Goal: Task Accomplishment & Management: Complete application form

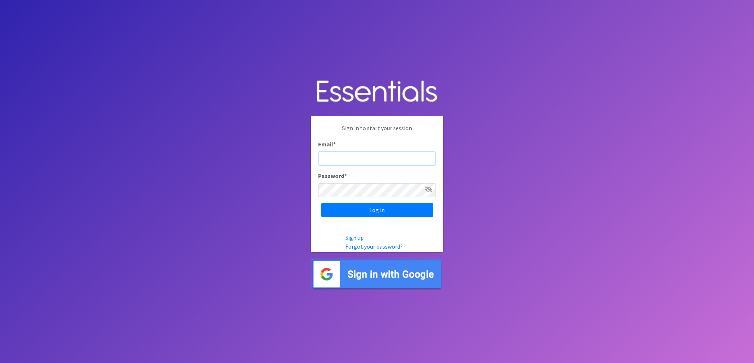
type input "[EMAIL_ADDRESS][DOMAIN_NAME]"
click at [389, 215] on input "Log in" at bounding box center [377, 210] width 112 height 14
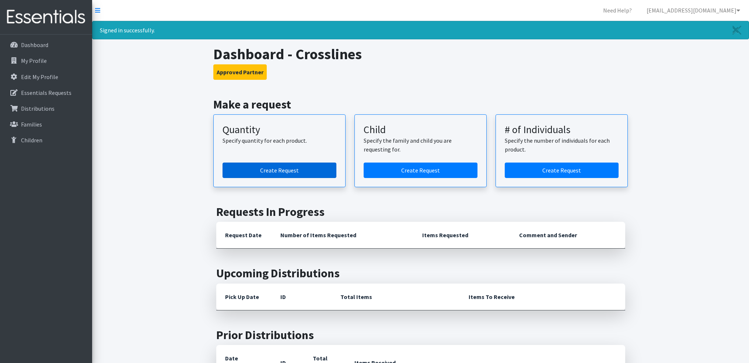
click at [286, 170] on link "Create Request" at bounding box center [279, 170] width 114 height 15
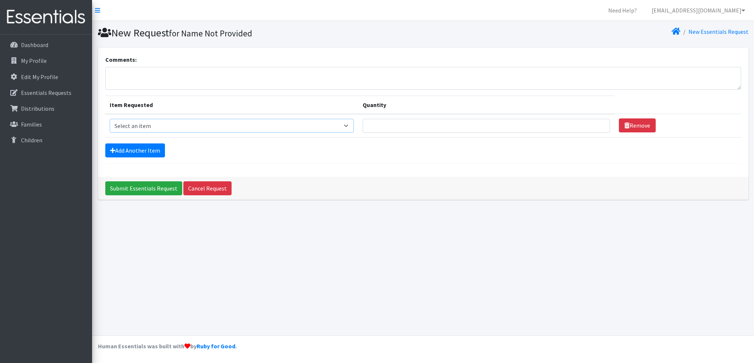
select select "3061"
click at [144, 151] on link "Add Another Item" at bounding box center [135, 151] width 60 height 14
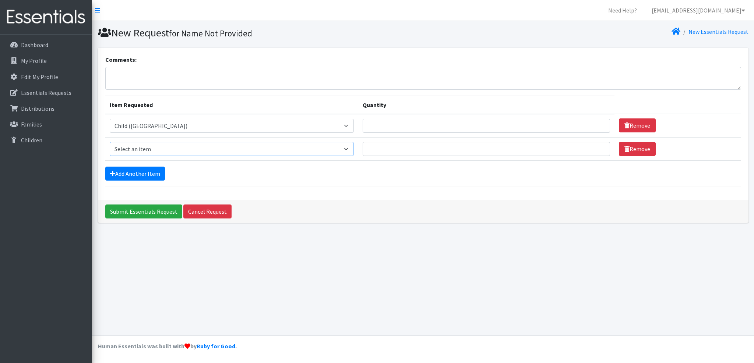
select select "3063"
click at [158, 174] on link "Add Another Item" at bounding box center [135, 174] width 60 height 14
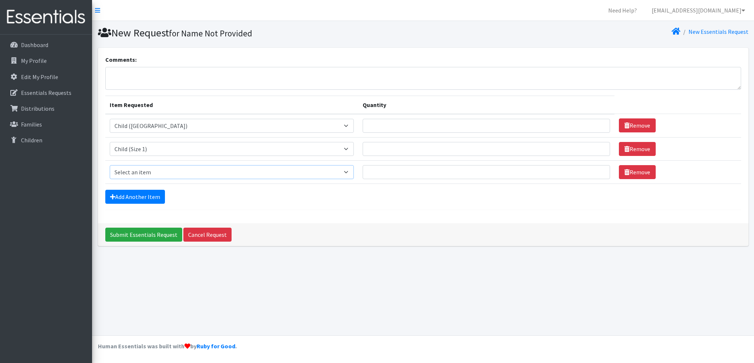
select select "3065"
click at [147, 200] on link "Add Another Item" at bounding box center [135, 197] width 60 height 14
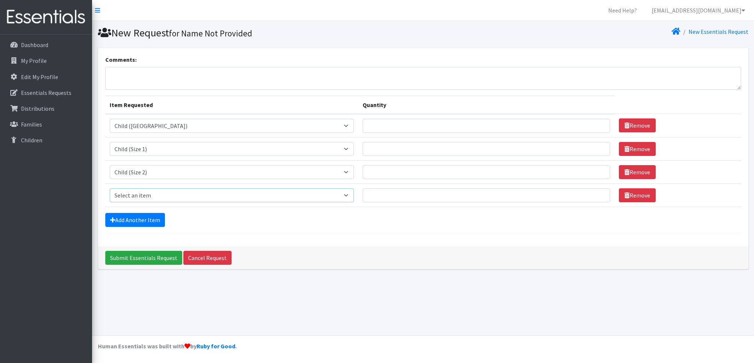
select select "3067"
click at [151, 219] on link "Add Another Item" at bounding box center [135, 220] width 60 height 14
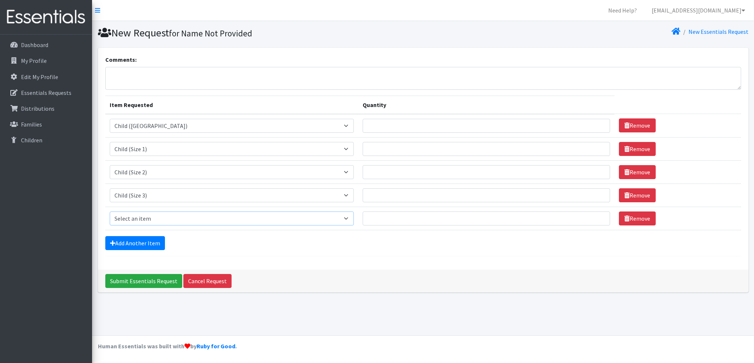
select select "3070"
click at [148, 243] on link "Add Another Item" at bounding box center [135, 243] width 60 height 14
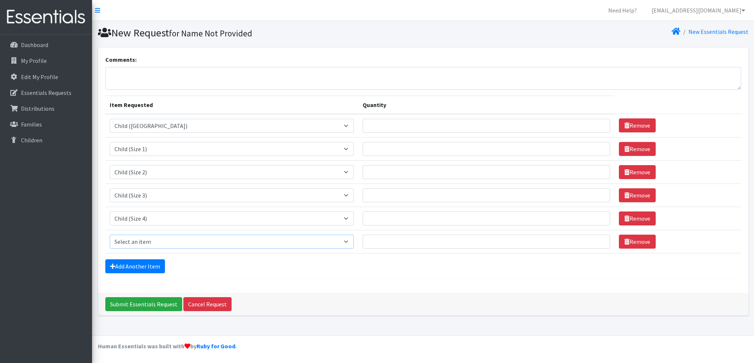
select select "3068"
click at [149, 272] on link "Add Another Item" at bounding box center [135, 267] width 60 height 14
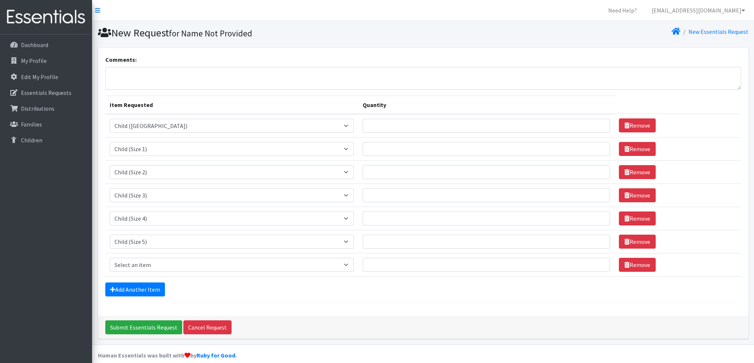
scroll to position [9, 0]
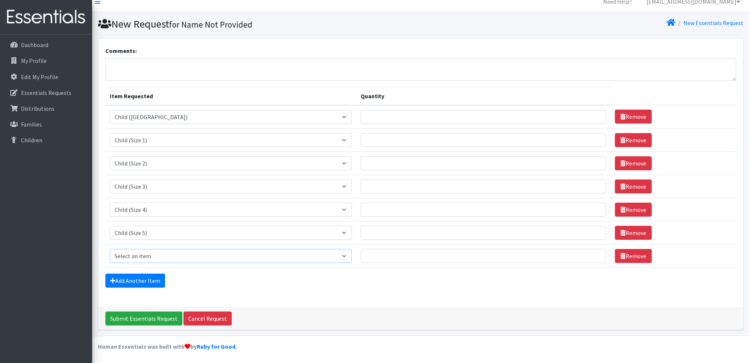
select select "3056"
click at [277, 290] on form "Comments: Item Requested Quantity Item Requested Select an item Child (Newborn)…" at bounding box center [420, 170] width 630 height 248
click at [363, 115] on input "Quantity" at bounding box center [482, 117] width 245 height 14
type input "325"
click at [372, 138] on input "Quantity" at bounding box center [482, 140] width 245 height 14
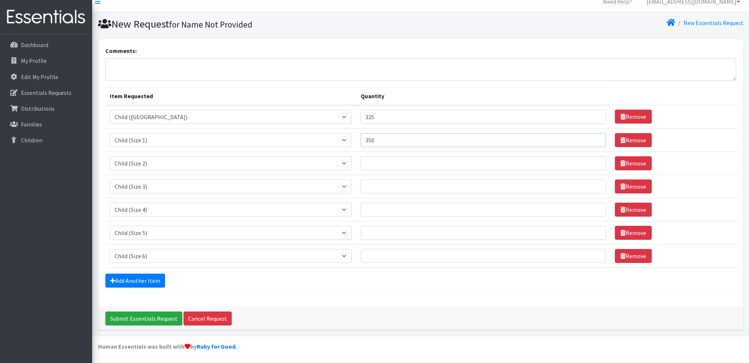
type input "350"
click at [385, 167] on input "Quantity" at bounding box center [482, 163] width 245 height 14
type input "750"
click at [360, 187] on input "Quantity" at bounding box center [482, 187] width 245 height 14
type input "1200"
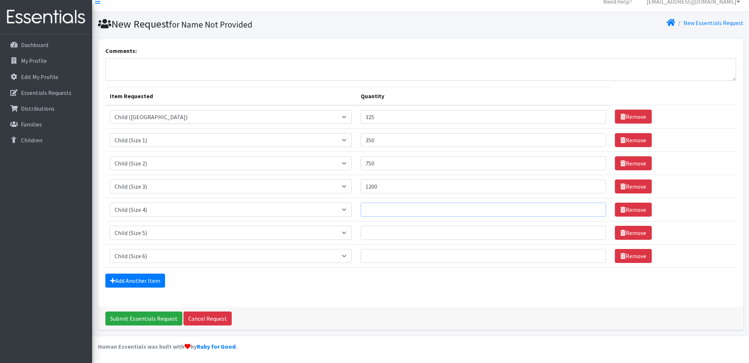
click at [360, 207] on input "Quantity" at bounding box center [482, 210] width 245 height 14
type input "2600"
click at [360, 232] on input "Quantity" at bounding box center [482, 233] width 245 height 14
type input "3300"
click at [360, 255] on input "Quantity" at bounding box center [482, 256] width 245 height 14
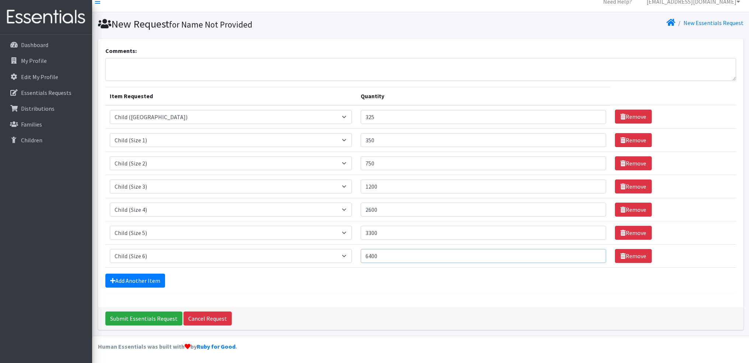
type input "6400"
click at [335, 289] on form "Comments: Item Requested Quantity Item Requested Select an item Child (Newborn)…" at bounding box center [420, 170] width 630 height 248
click at [169, 319] on input "Submit Essentials Request" at bounding box center [143, 319] width 77 height 14
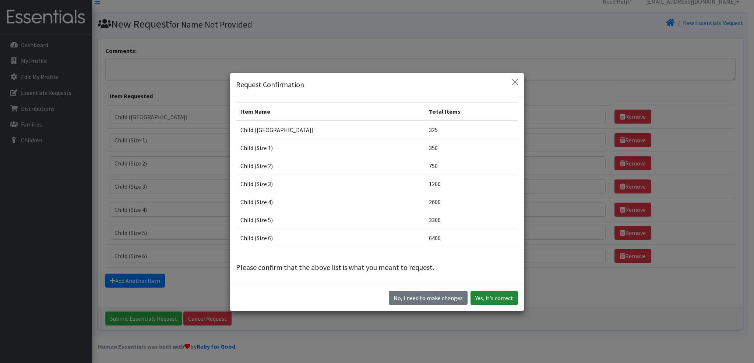
click at [485, 301] on button "Yes, it's correct" at bounding box center [494, 298] width 47 height 14
